Goal: Check status: Check status

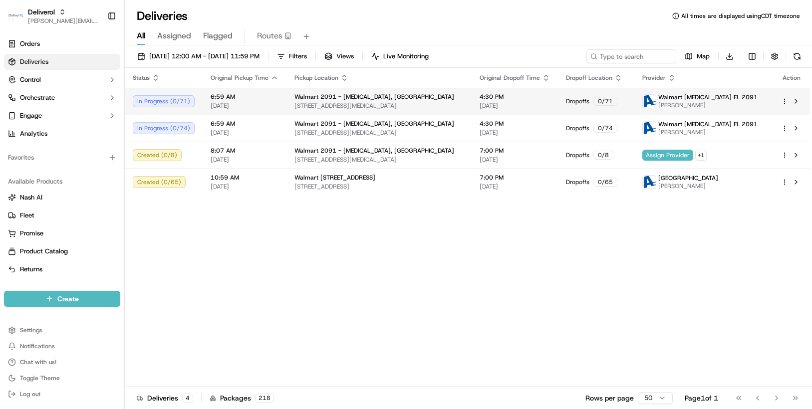
click at [787, 101] on html "Deliverol [PERSON_NAME][EMAIL_ADDRESS][PERSON_NAME][DOMAIN_NAME] Toggle Sidebar…" at bounding box center [406, 204] width 812 height 409
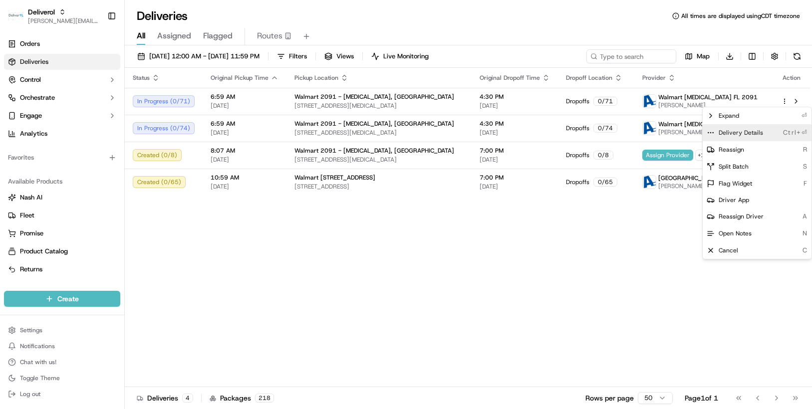
click at [762, 130] on div "Delivery Details Ctrl+⏎" at bounding box center [757, 132] width 109 height 17
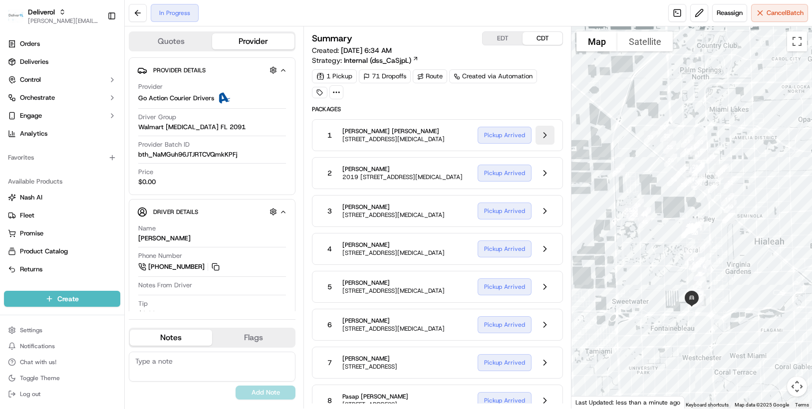
click at [547, 141] on button at bounding box center [544, 135] width 19 height 19
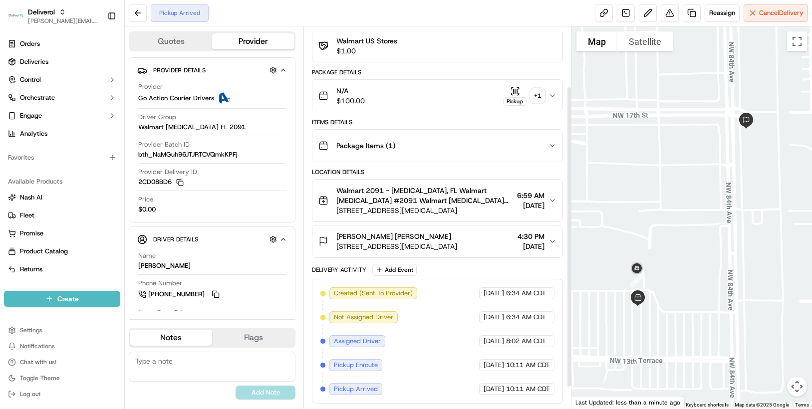
scroll to position [53, 0]
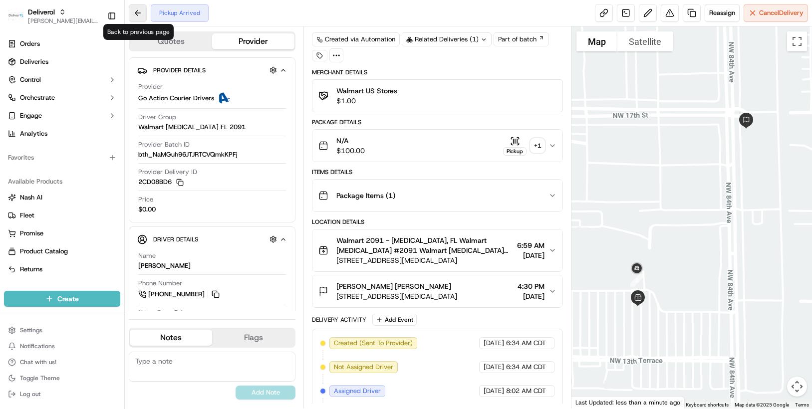
click at [144, 12] on button at bounding box center [138, 13] width 18 height 18
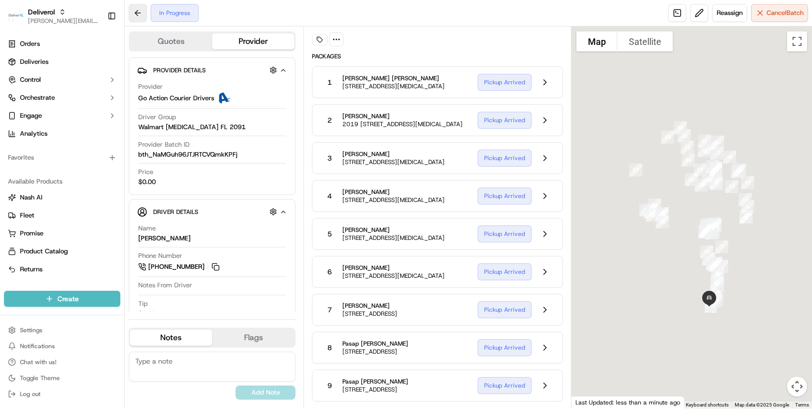
scroll to position [37, 0]
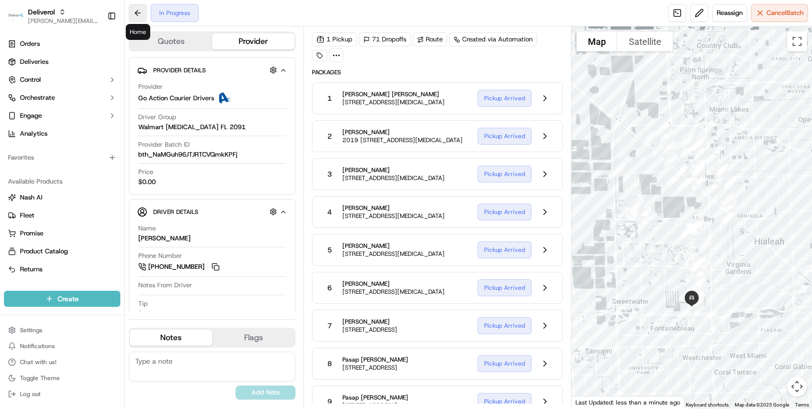
click at [141, 18] on button at bounding box center [138, 13] width 18 height 18
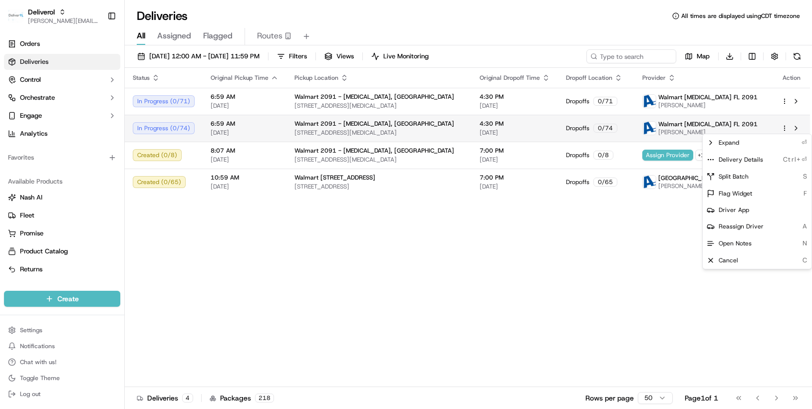
click at [783, 128] on html "Deliverol [PERSON_NAME][EMAIL_ADDRESS][PERSON_NAME][DOMAIN_NAME] Toggle Sidebar…" at bounding box center [406, 204] width 812 height 409
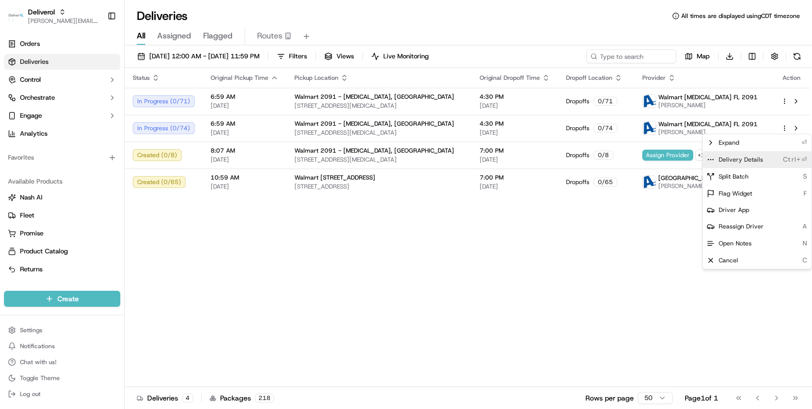
click at [741, 159] on span "Delivery Details" at bounding box center [741, 160] width 44 height 8
click at [562, 330] on html "Deliverol [PERSON_NAME][EMAIL_ADDRESS][PERSON_NAME][DOMAIN_NAME] Toggle Sidebar…" at bounding box center [406, 204] width 812 height 409
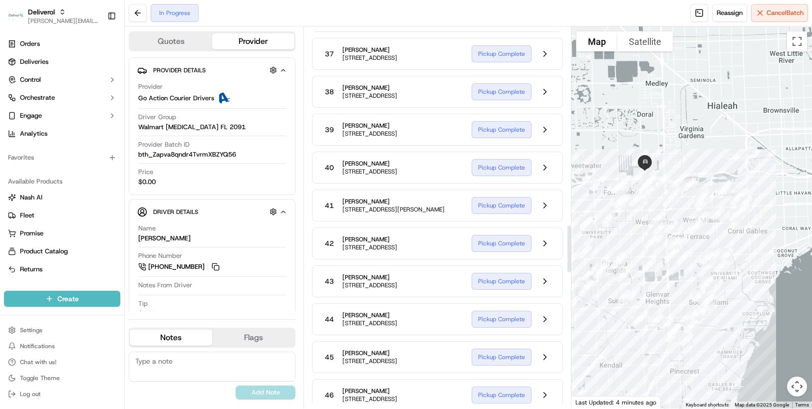
scroll to position [1447, 0]
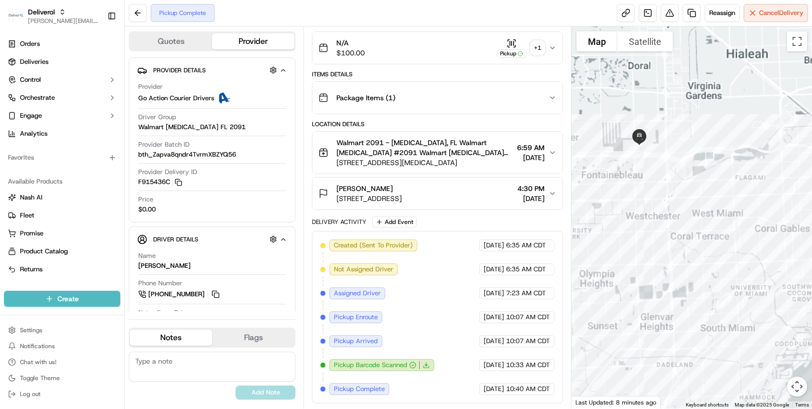
scroll to position [151, 0]
